Goal: Transaction & Acquisition: Download file/media

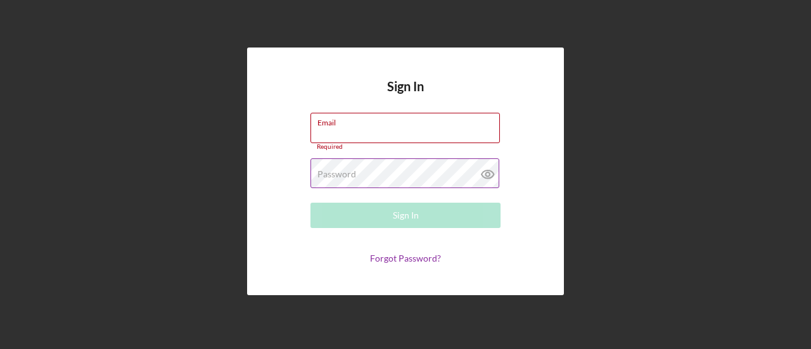
type input "[PERSON_NAME][EMAIL_ADDRESS][DOMAIN_NAME]"
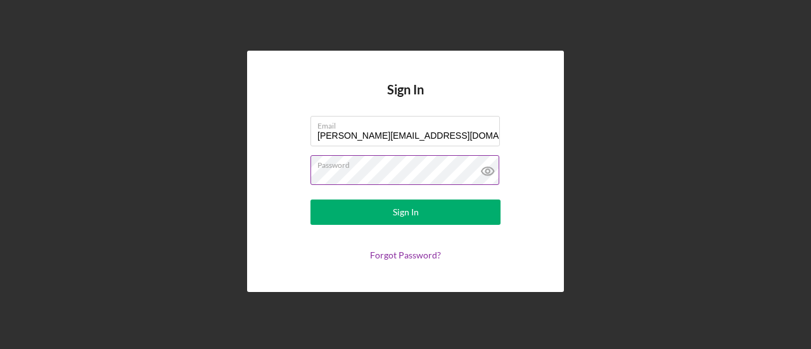
click at [311, 200] on button "Sign In" at bounding box center [406, 212] width 190 height 25
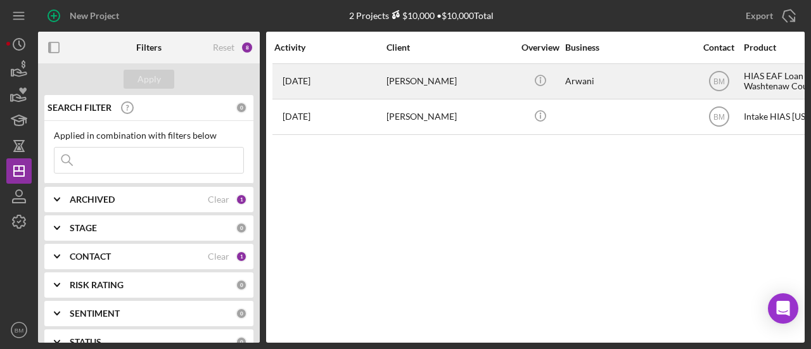
click at [437, 81] on div "[PERSON_NAME]" at bounding box center [450, 82] width 127 height 34
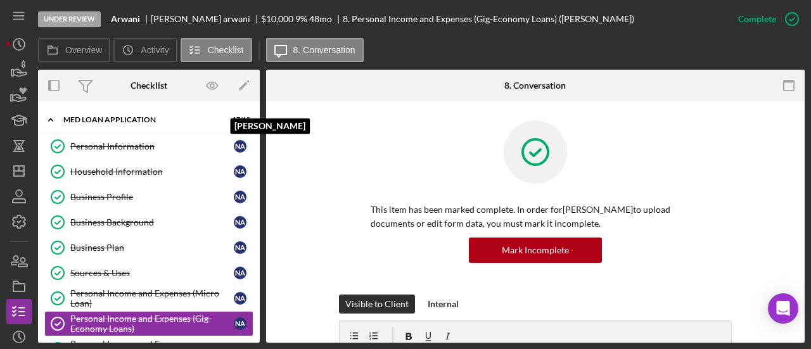
scroll to position [98, 0]
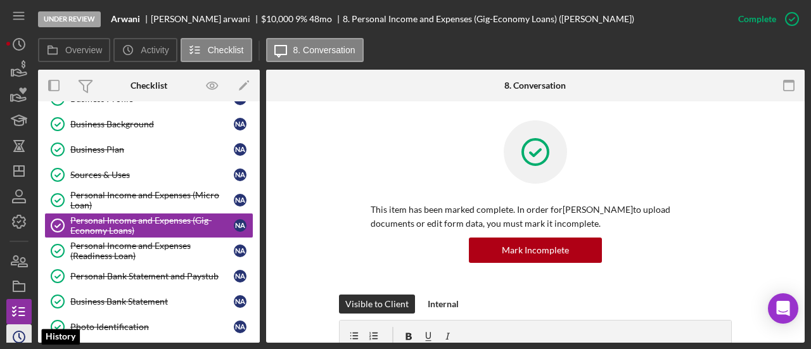
click at [16, 338] on icon "Icon/History" at bounding box center [19, 337] width 32 height 32
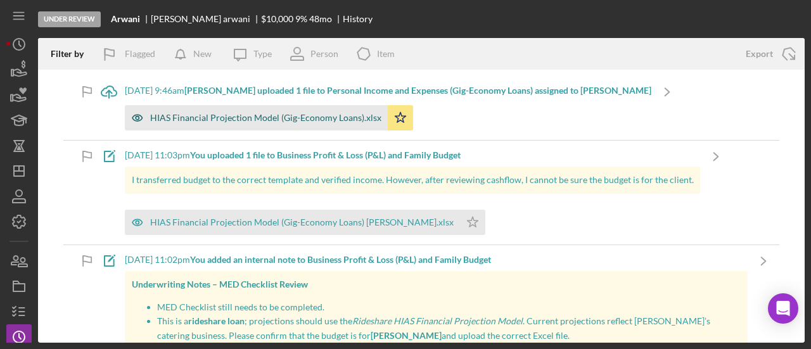
click at [303, 128] on div "HIAS Financial Projection Model (Gig-Economy Loans).xlsx" at bounding box center [256, 117] width 263 height 25
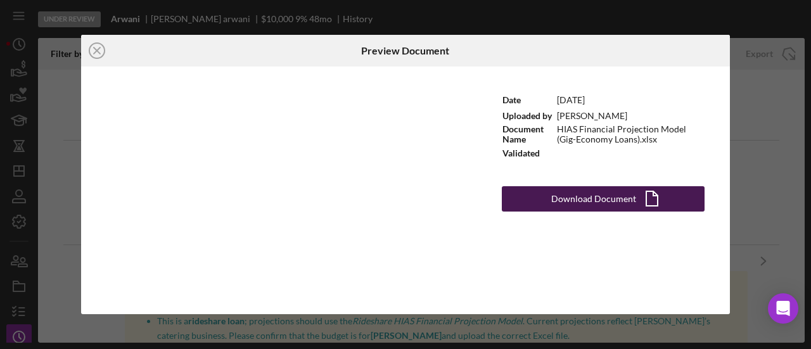
click at [579, 197] on div "Download Document" at bounding box center [593, 198] width 85 height 25
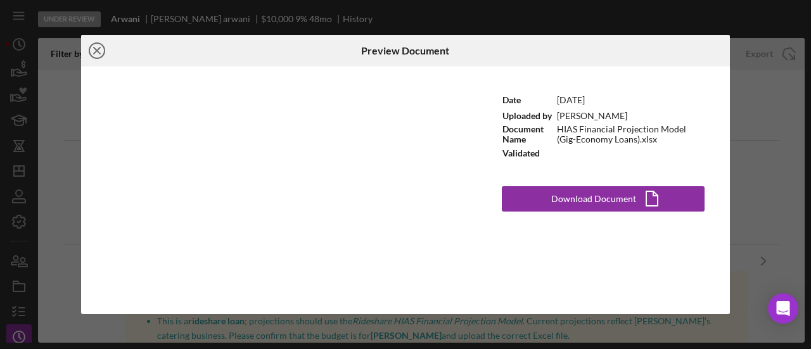
click at [89, 45] on icon "Icon/Close" at bounding box center [97, 51] width 32 height 32
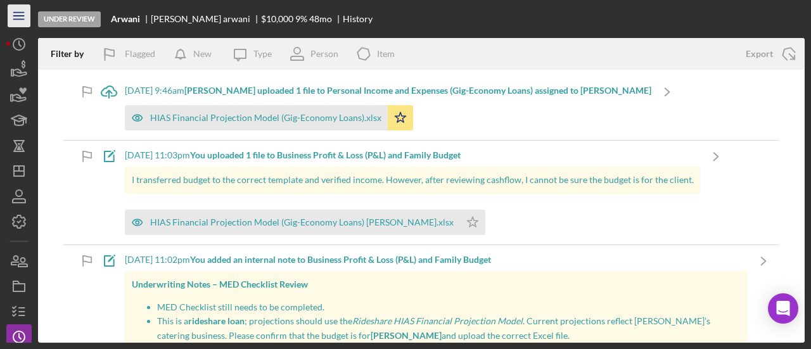
click at [20, 8] on icon "Icon/Menu" at bounding box center [19, 16] width 29 height 29
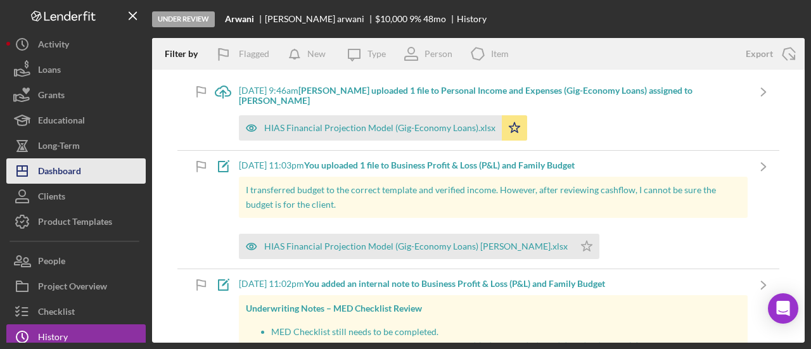
click at [70, 173] on div "Dashboard" at bounding box center [59, 172] width 43 height 29
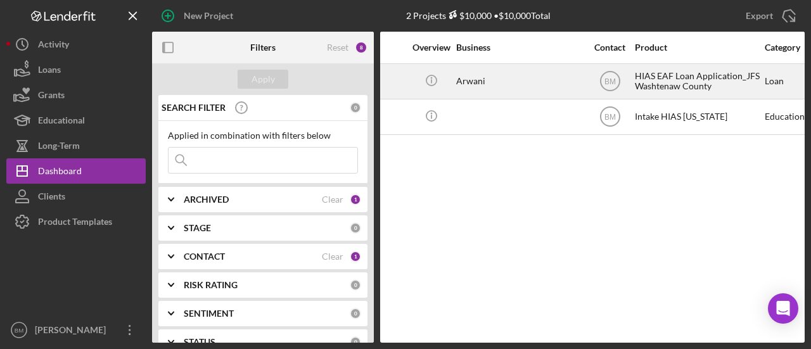
scroll to position [0, 224]
click at [612, 79] on text "BM" at bounding box center [608, 81] width 11 height 9
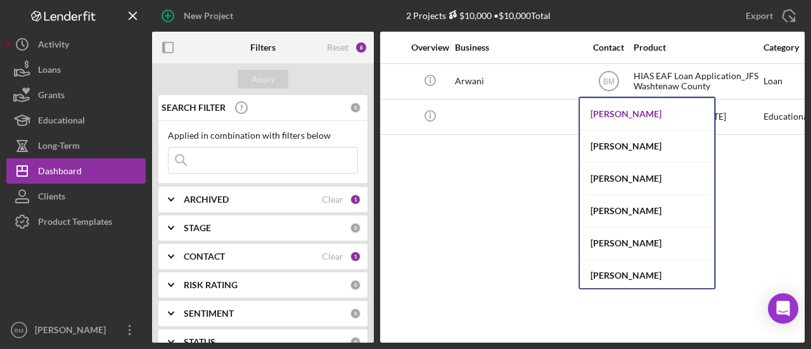
click at [633, 109] on div "[PERSON_NAME]" at bounding box center [647, 114] width 134 height 32
